Goal: Task Accomplishment & Management: Manage account settings

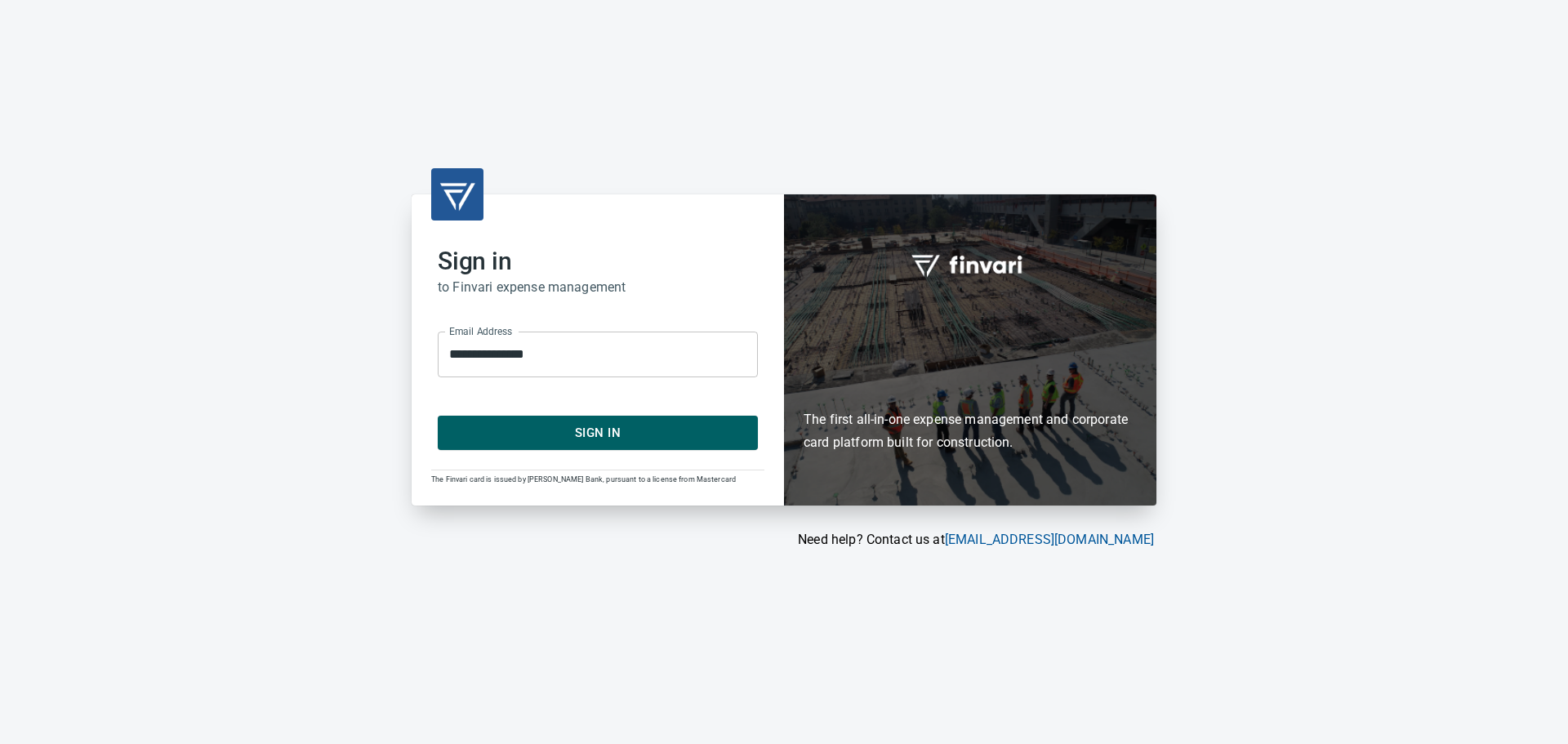
click at [568, 443] on span "Sign In" at bounding box center [598, 433] width 285 height 21
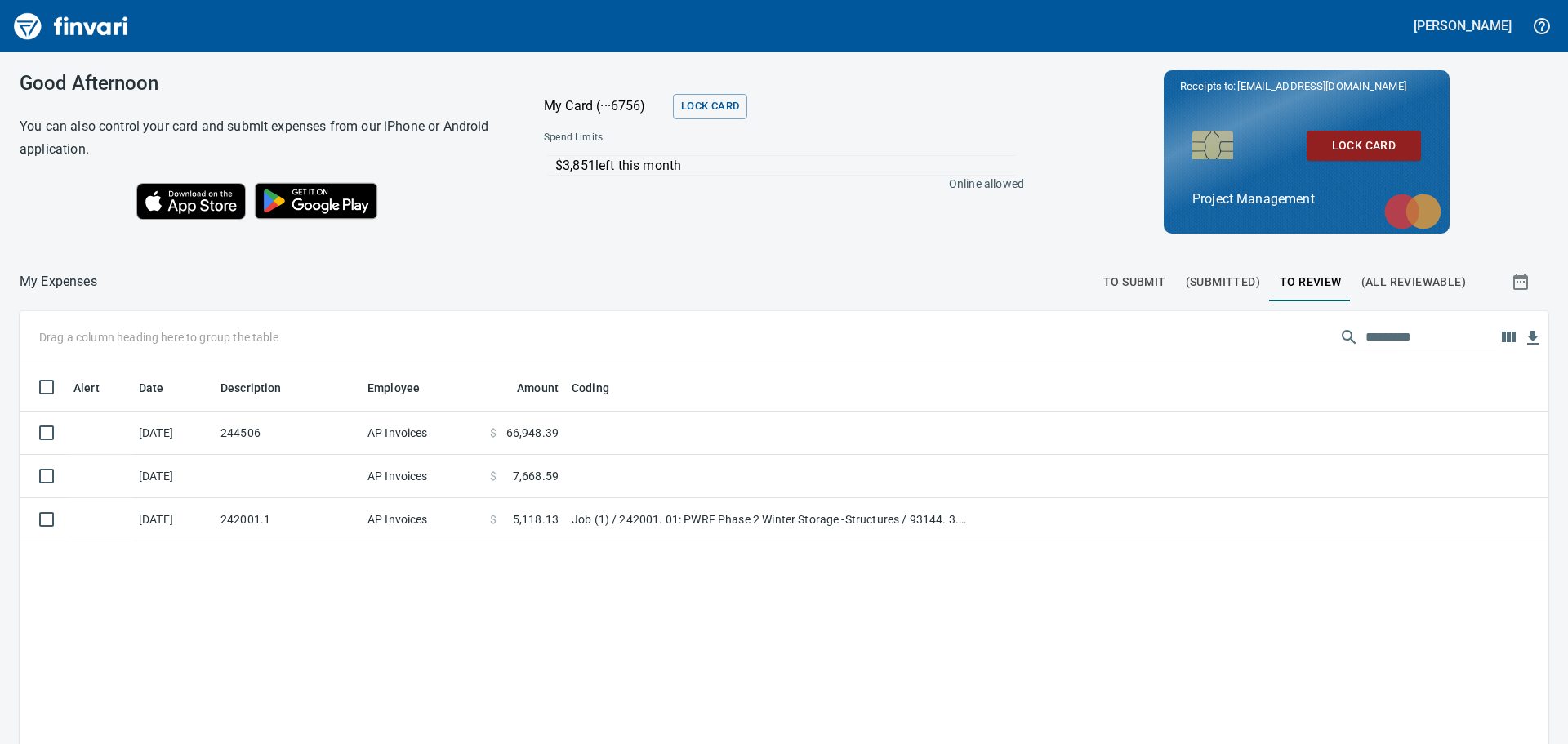
scroll to position [552, 1504]
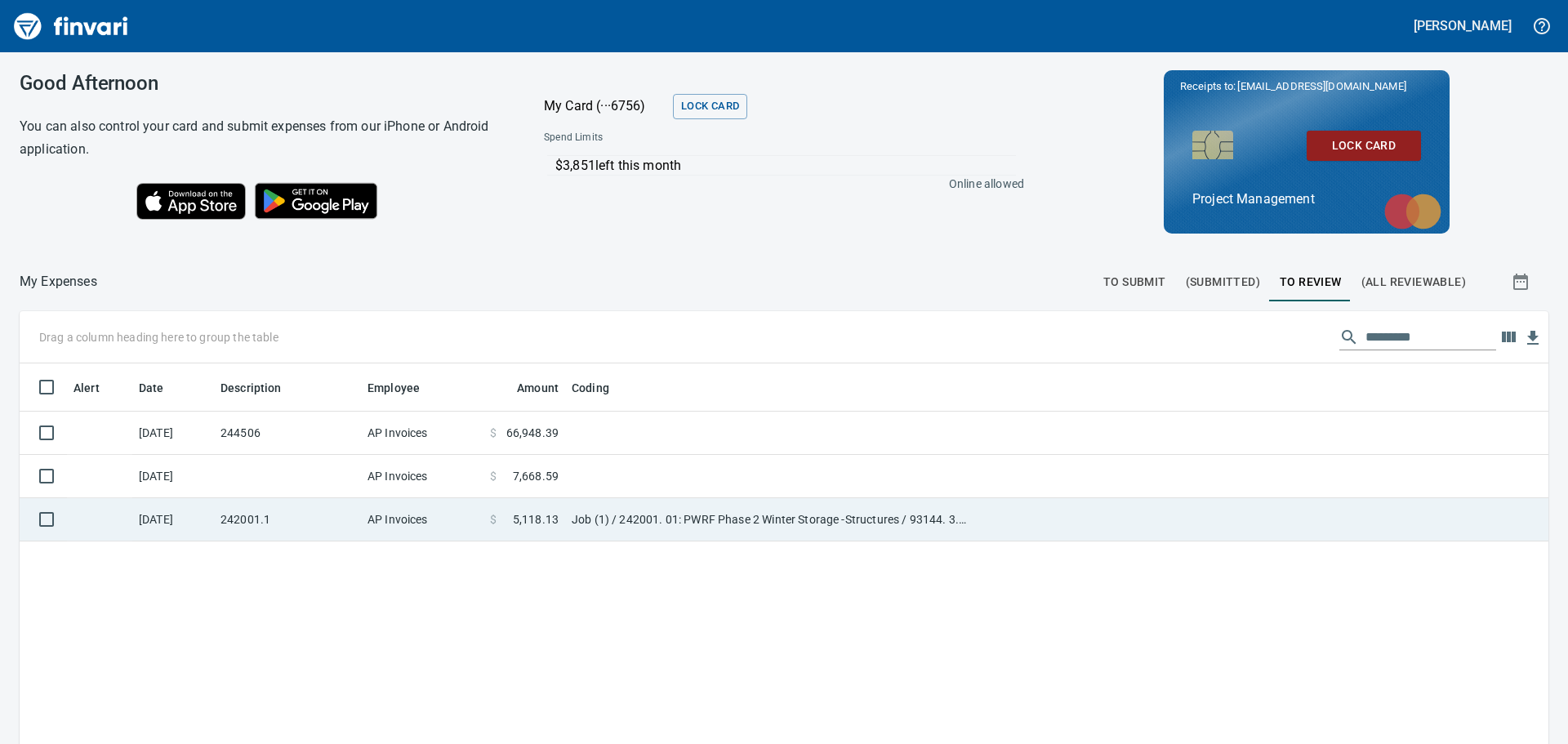
click at [807, 519] on td "Job (1) / 242001. 01: PWRF Phase 2 Winter Storage -Structures / 93144. 3.: Pour…" at bounding box center [769, 519] width 408 height 43
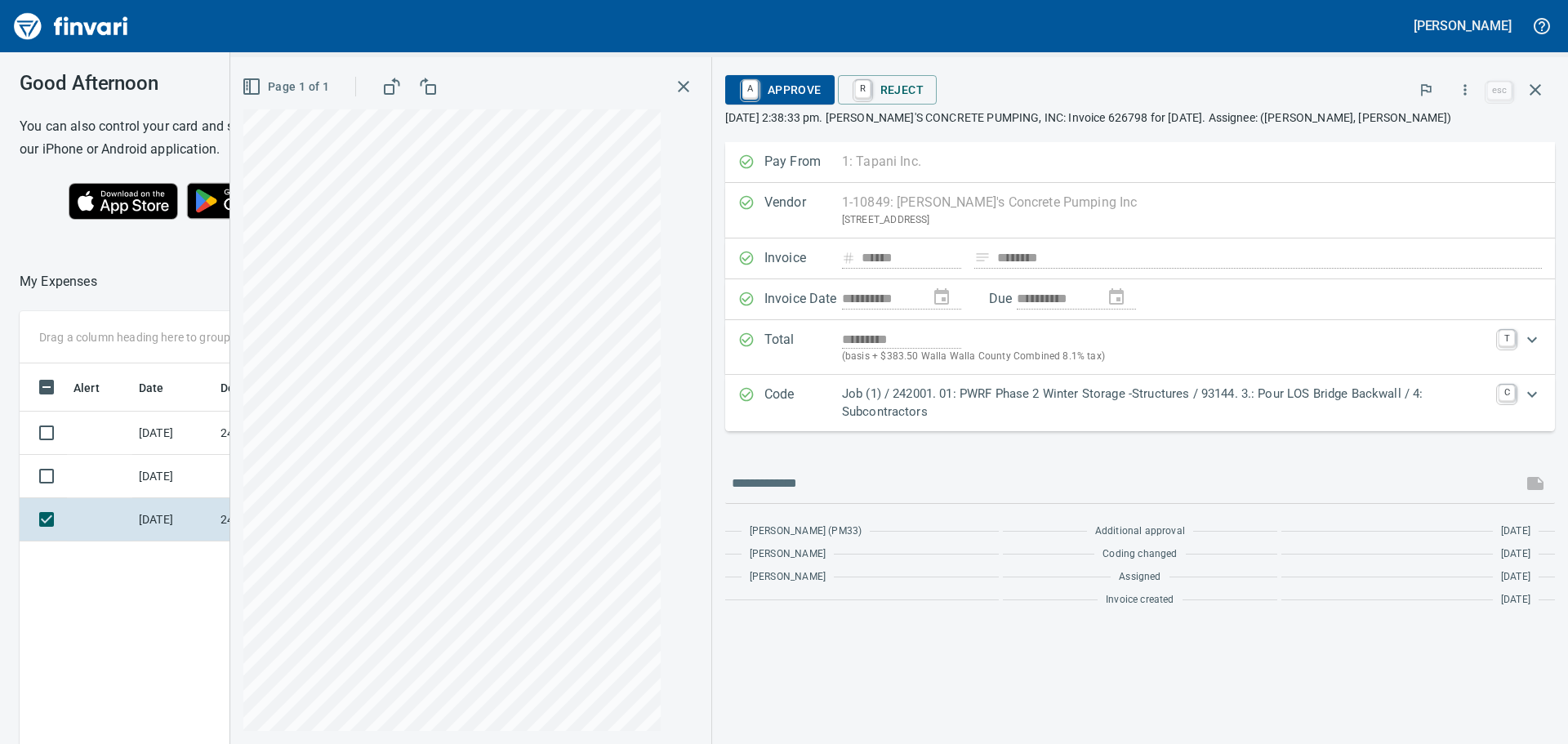
scroll to position [552, 1096]
click at [1533, 394] on icon "Expand" at bounding box center [1531, 394] width 19 height 19
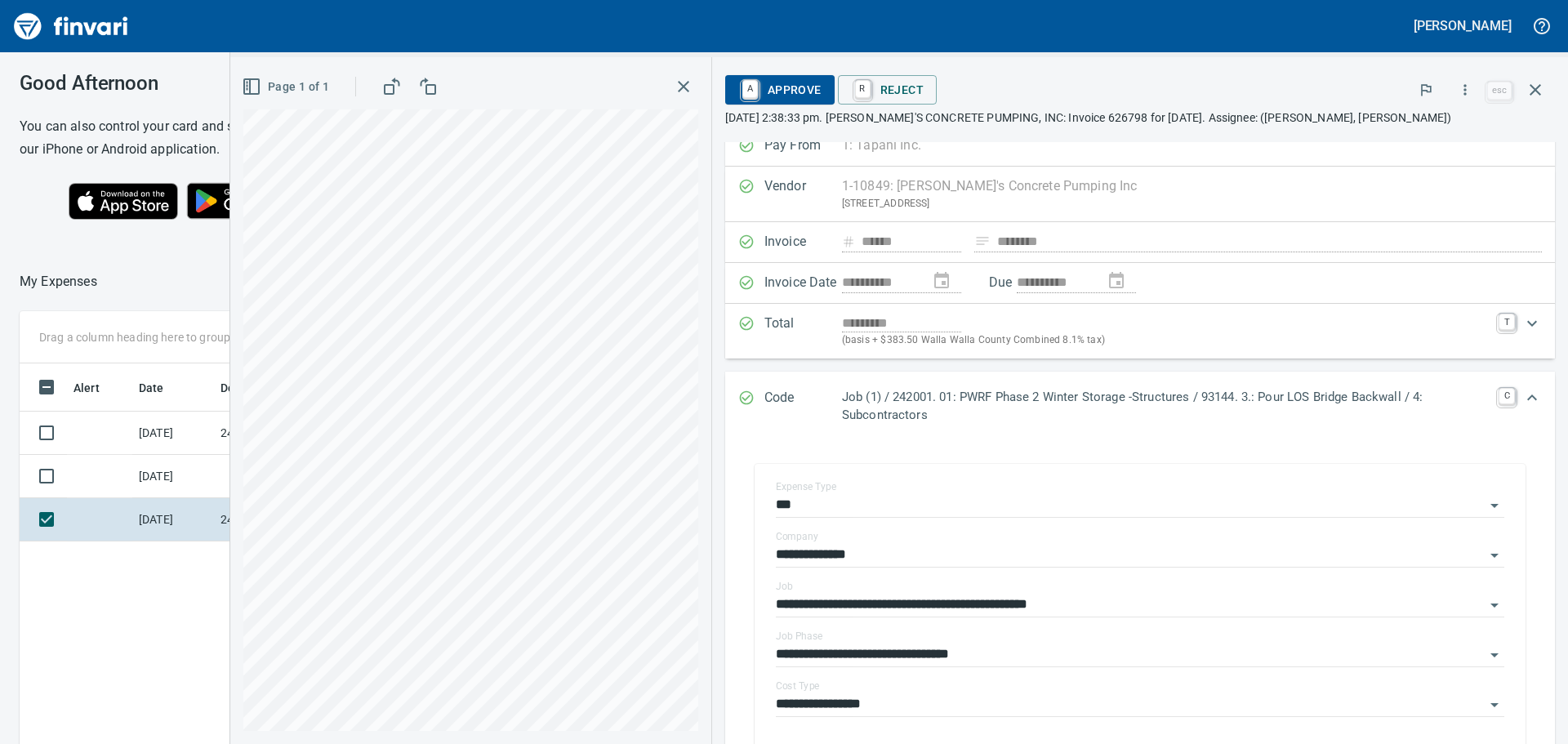
scroll to position [0, 0]
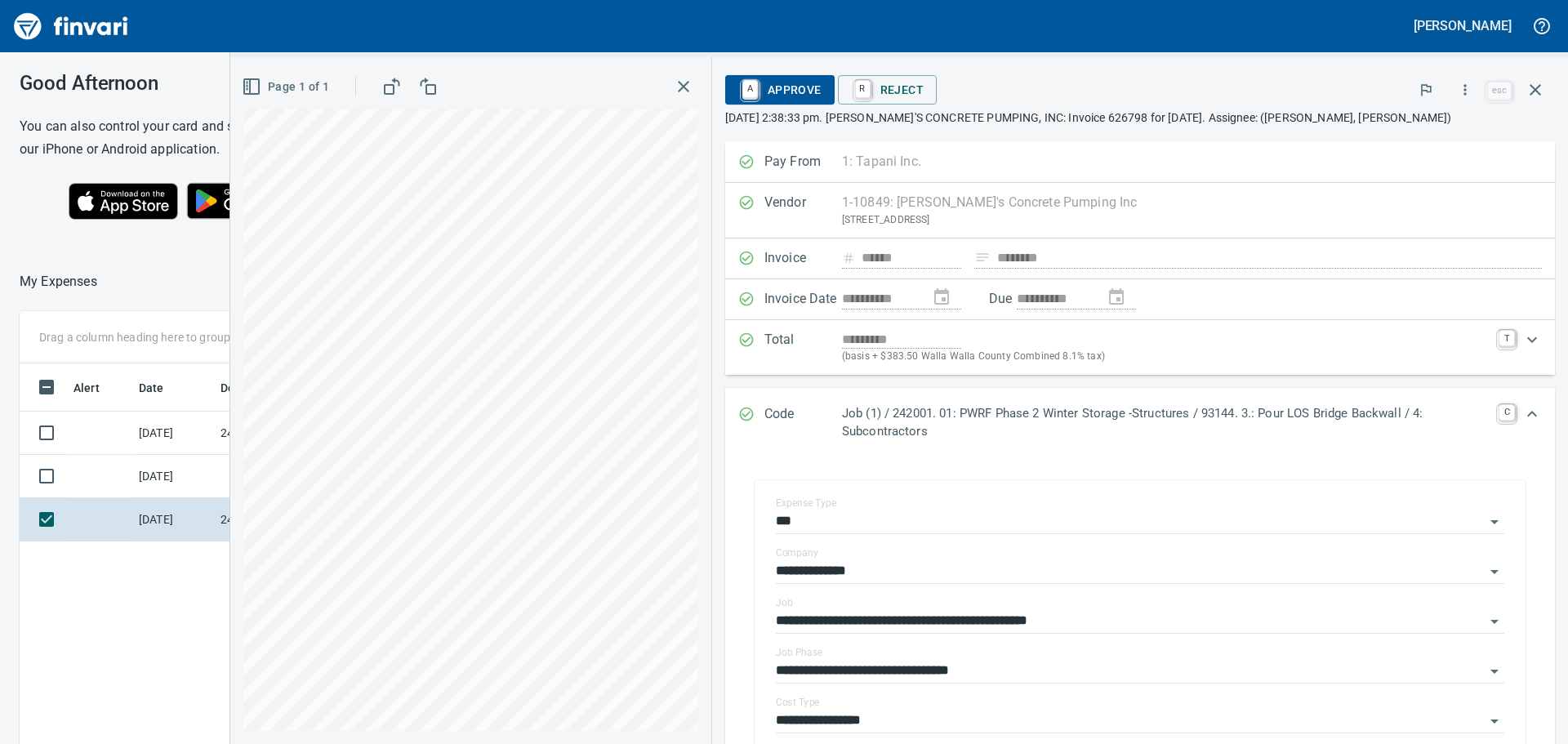
click at [771, 85] on span "A Approve" at bounding box center [780, 89] width 83 height 28
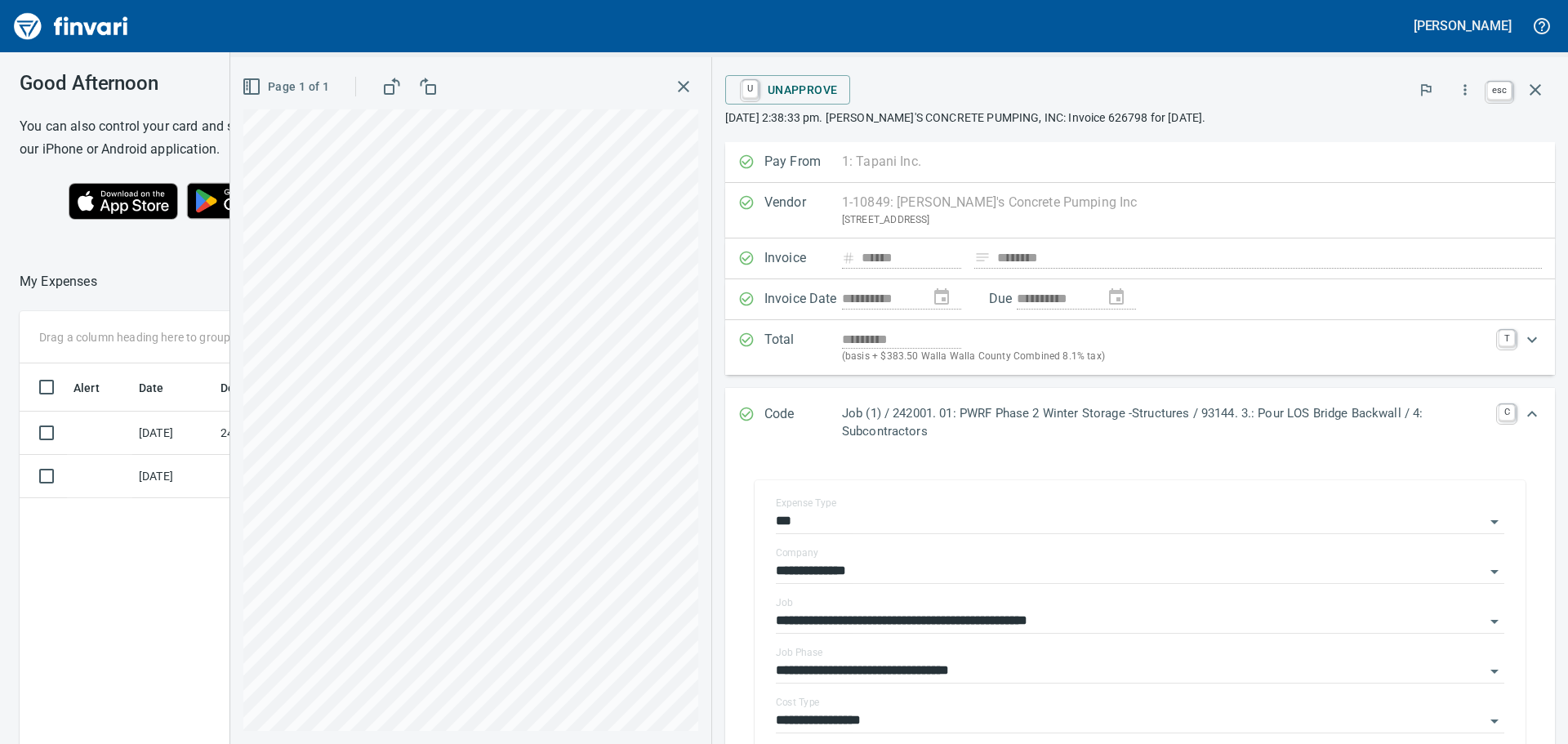
scroll to position [552, 1096]
click at [1540, 90] on icon "button" at bounding box center [1535, 89] width 19 height 19
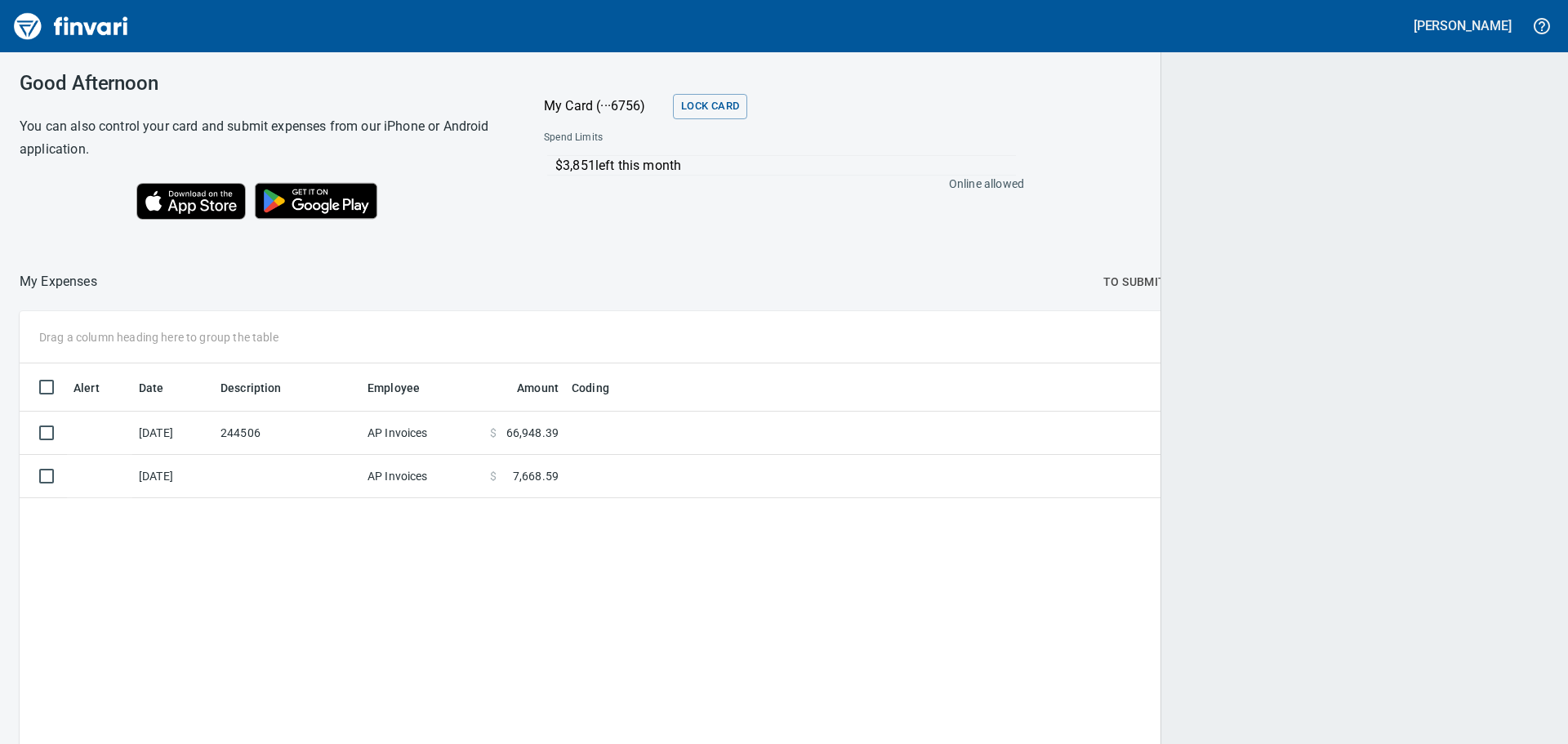
scroll to position [552, 1504]
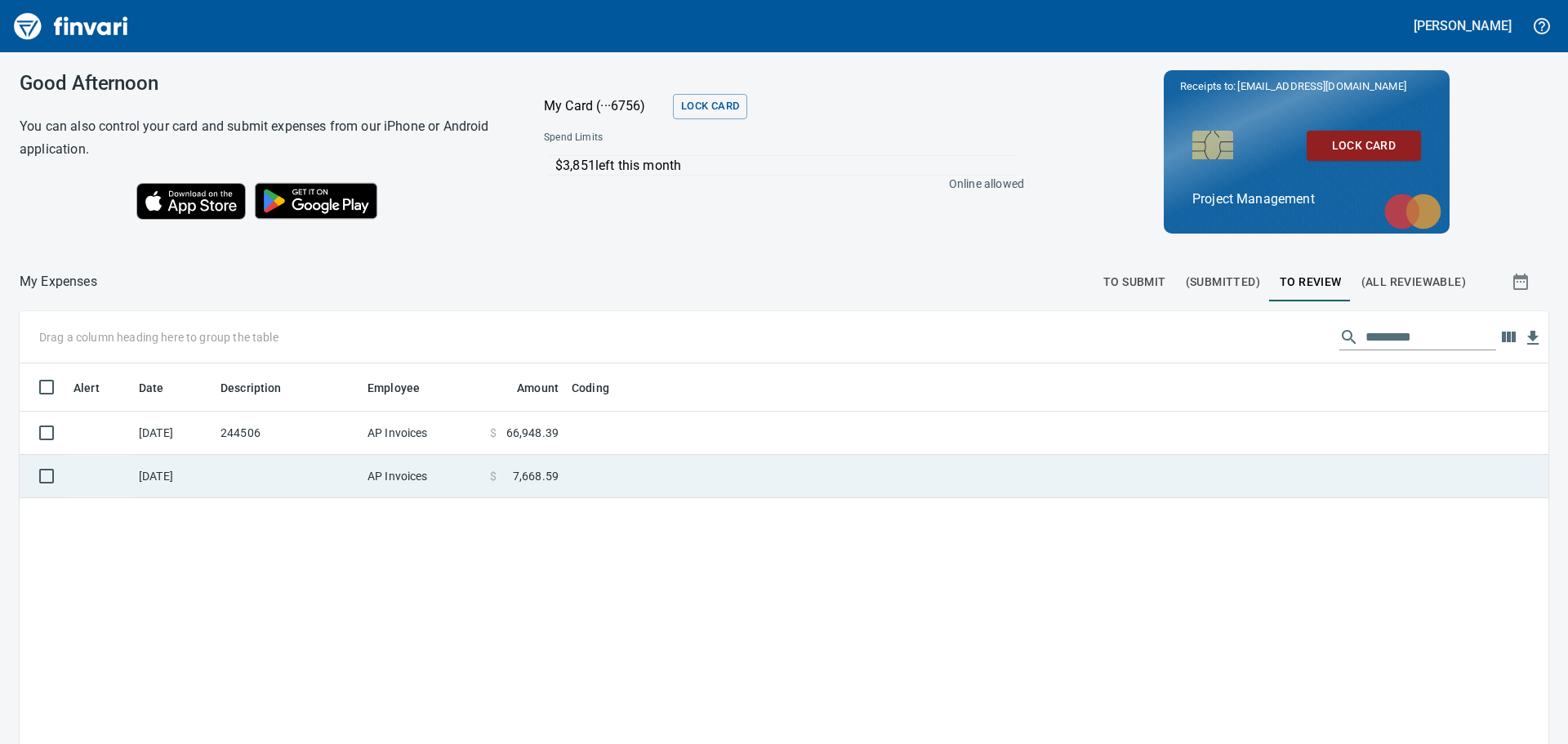
click at [328, 487] on td at bounding box center [287, 476] width 147 height 43
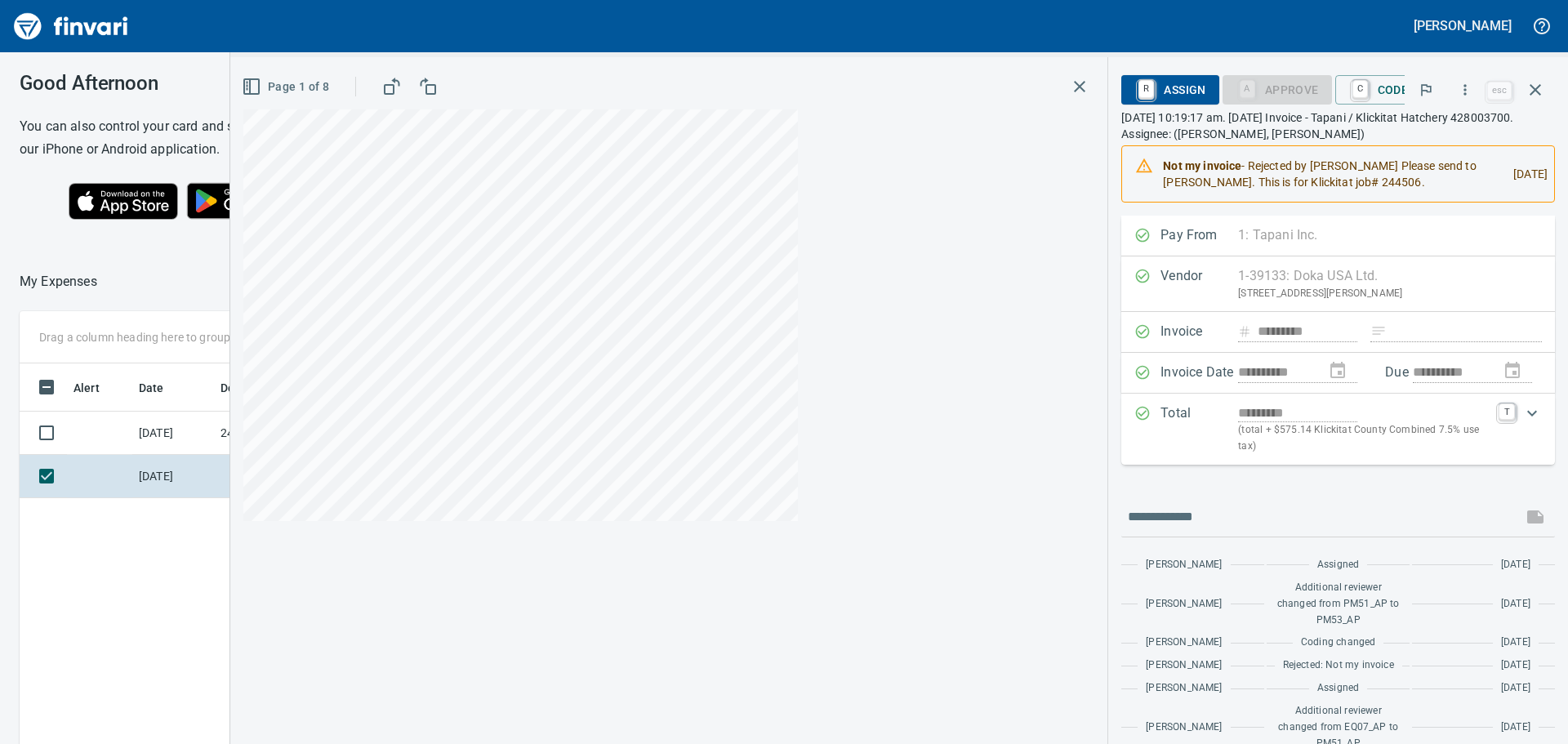
scroll to position [552, 1096]
